Goal: Task Accomplishment & Management: Use online tool/utility

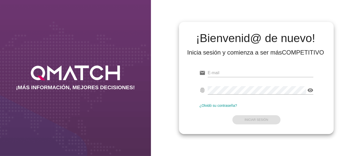
type input "[PERSON_NAME][EMAIL_ADDRESS][PERSON_NAME][DOMAIN_NAME]"
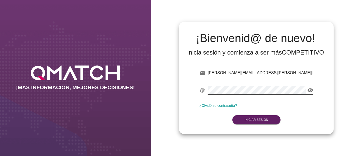
click at [214, 117] on form "email [PERSON_NAME][EMAIL_ADDRESS][PERSON_NAME][DOMAIN_NAME] fingerprint visibi…" at bounding box center [256, 96] width 114 height 60
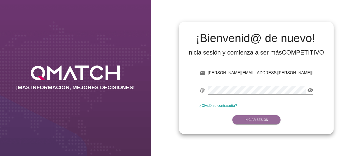
click at [263, 123] on button "Iniciar Sesión" at bounding box center [256, 119] width 48 height 9
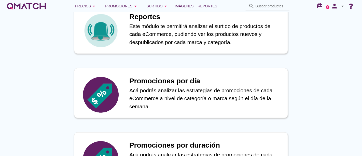
scroll to position [255, 0]
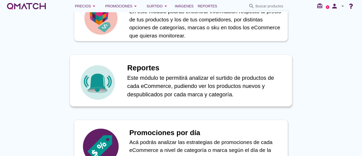
click at [154, 85] on p "Este módulo te permitirá analizar el surtido de productos de cada eCommerce, pu…" at bounding box center [206, 86] width 159 height 25
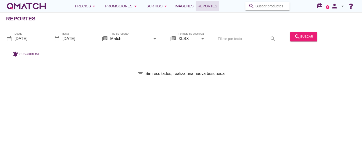
click at [279, 8] on input "Buscar productos" at bounding box center [271, 6] width 31 height 8
paste input "7,80282E+12"
type input "7,80282E+12"
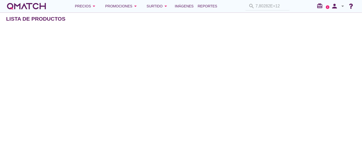
click at [31, 7] on div "white-qmatch-logo" at bounding box center [26, 6] width 41 height 10
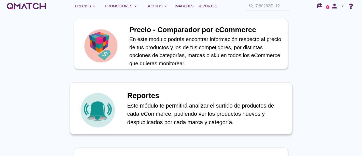
scroll to position [255, 0]
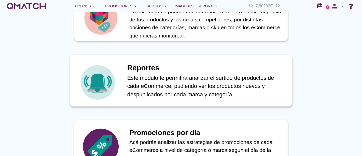
click at [158, 86] on p "Este módulo te permitirá analizar el surtido de productos de cada eCommerce, pu…" at bounding box center [206, 86] width 159 height 25
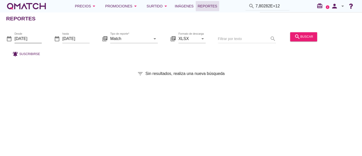
click at [28, 40] on input "[DATE]" at bounding box center [28, 39] width 27 height 8
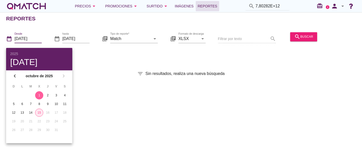
click at [38, 111] on div "15" at bounding box center [39, 112] width 8 height 5
type input "[DATE]"
click at [149, 37] on input "Match" at bounding box center [130, 39] width 40 height 8
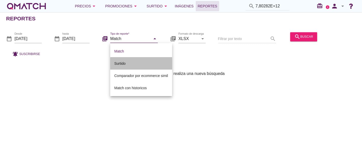
click at [126, 65] on div "Surtido" at bounding box center [141, 63] width 54 height 6
type input "Surtido"
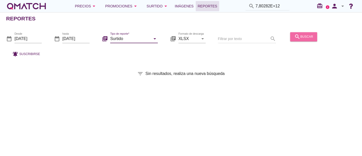
click at [290, 38] on button "search buscar" at bounding box center [303, 36] width 27 height 9
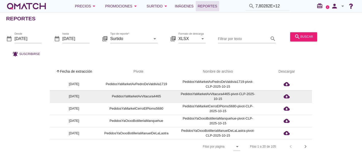
scroll to position [2, 0]
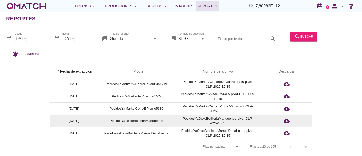
click at [167, 118] on td "PedidosYaOxxoBotilleriaManquehue" at bounding box center [136, 121] width 76 height 12
click at [150, 118] on td "PedidosYaOxxoBotilleriaManquehue" at bounding box center [136, 121] width 76 height 12
click at [208, 118] on td "PedidosYaOxxoBotilleriaManquehue-pivot-CLP-2025-10-15" at bounding box center [218, 121] width 87 height 12
click at [222, 118] on td "PedidosYaOxxoBotilleriaManquehue-pivot-CLP-2025-10-15" at bounding box center [218, 121] width 87 height 12
click at [213, 116] on td "PedidosYaOxxoBotilleriaManquehue-pivot-CLP-2025-10-15" at bounding box center [218, 121] width 87 height 12
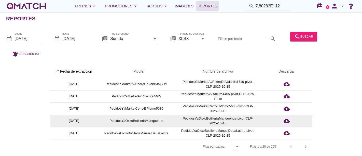
click at [183, 122] on td "PedidosYaOxxoBotilleriaManquehue-pivot-CLP-2025-10-15" at bounding box center [218, 121] width 87 height 12
click at [136, 123] on td "PedidosYaOxxoBotilleriaManquehue" at bounding box center [136, 121] width 76 height 12
drag, startPoint x: 122, startPoint y: 120, endPoint x: 140, endPoint y: 114, distance: 18.1
click at [139, 115] on td "PedidosYaOxxoBotilleriaManquehue" at bounding box center [136, 121] width 76 height 12
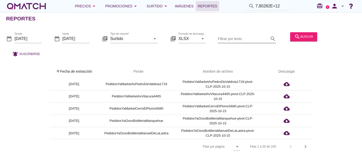
click at [226, 37] on input "Filtrar por texto" at bounding box center [243, 39] width 51 height 8
click at [290, 5] on div "search 7,80282E+12" at bounding box center [267, 6] width 48 height 8
drag, startPoint x: 282, startPoint y: 8, endPoint x: 251, endPoint y: 10, distance: 31.4
click at [251, 10] on div "search 7,80282E+12" at bounding box center [267, 6] width 44 height 8
paste input "7801620009717"
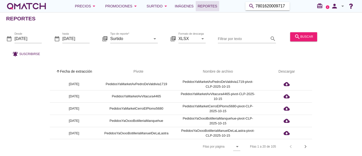
type input "7801620009717"
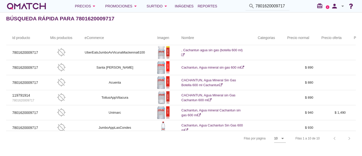
click at [33, 5] on div "white-qmatch-logo" at bounding box center [26, 6] width 41 height 10
